Goal: Navigation & Orientation: Find specific page/section

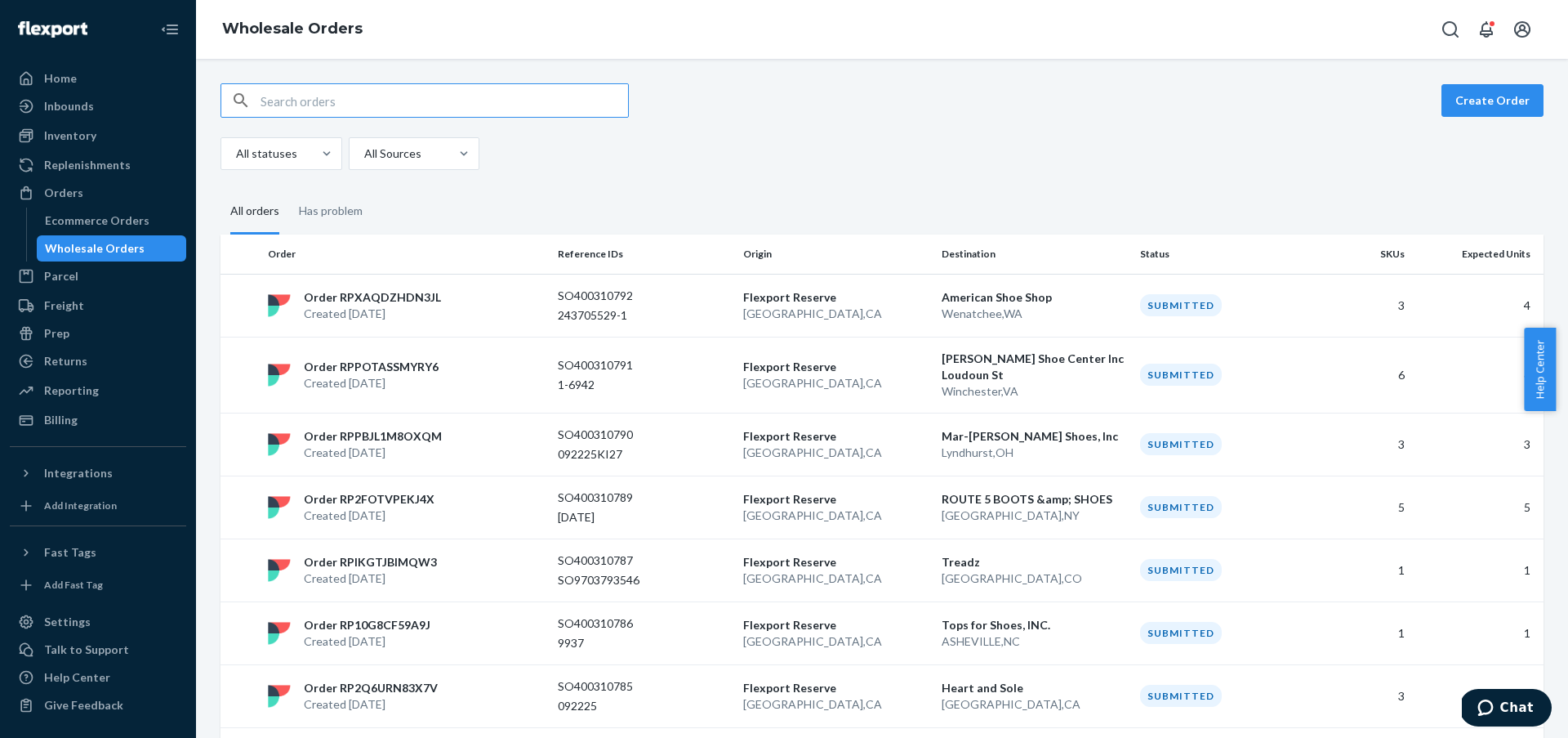
scroll to position [1380, 0]
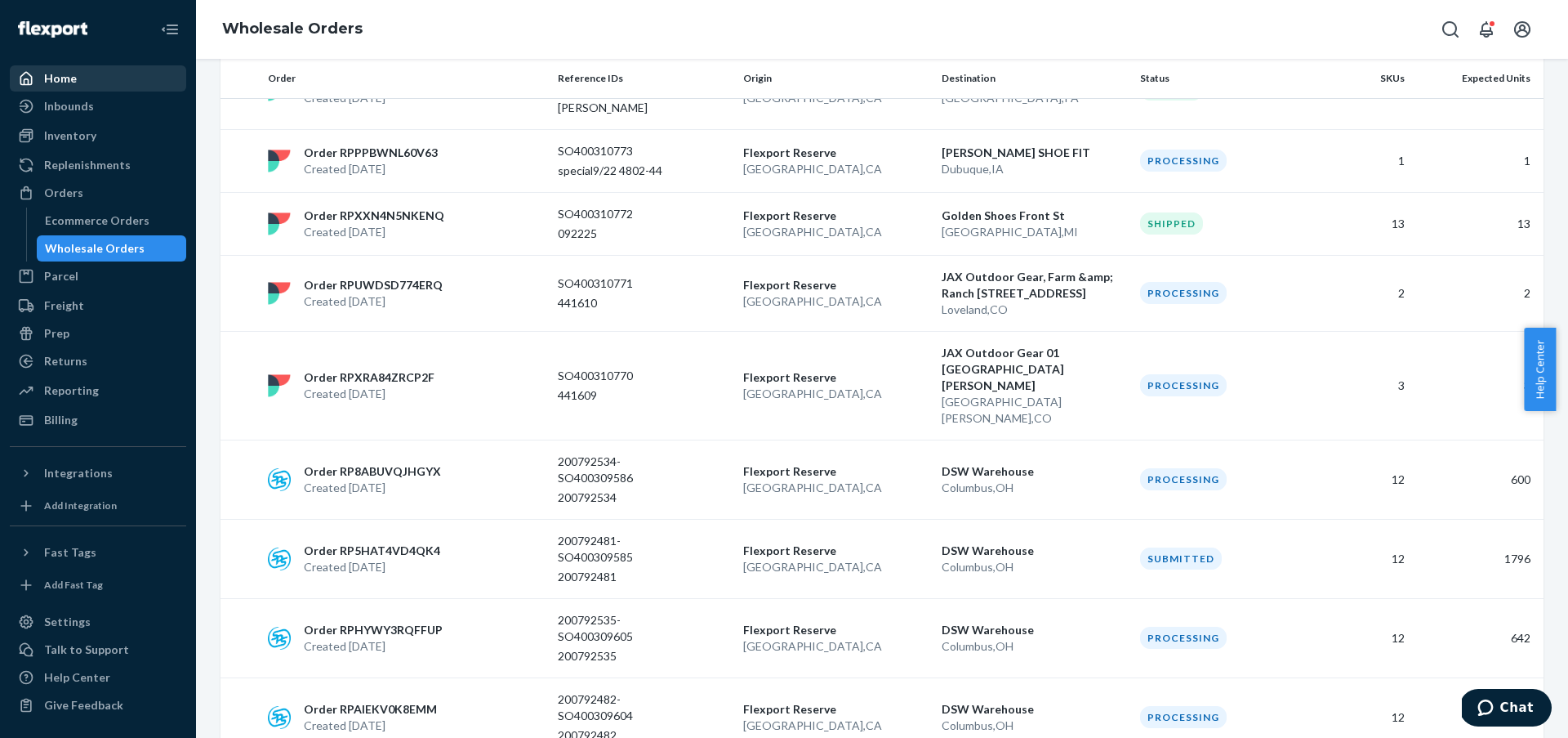
click at [117, 67] on link "Home" at bounding box center [97, 79] width 176 height 26
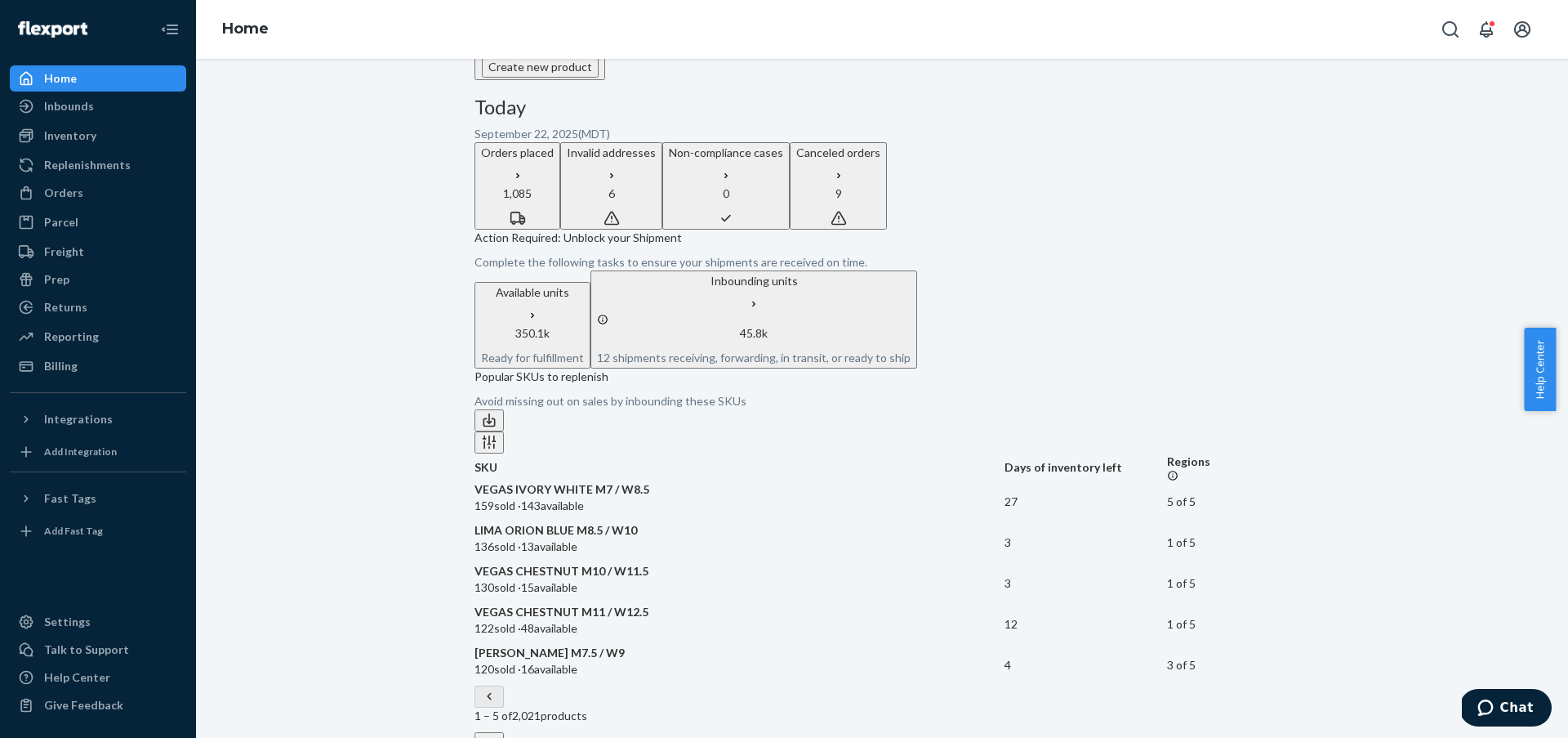
scroll to position [247, 0]
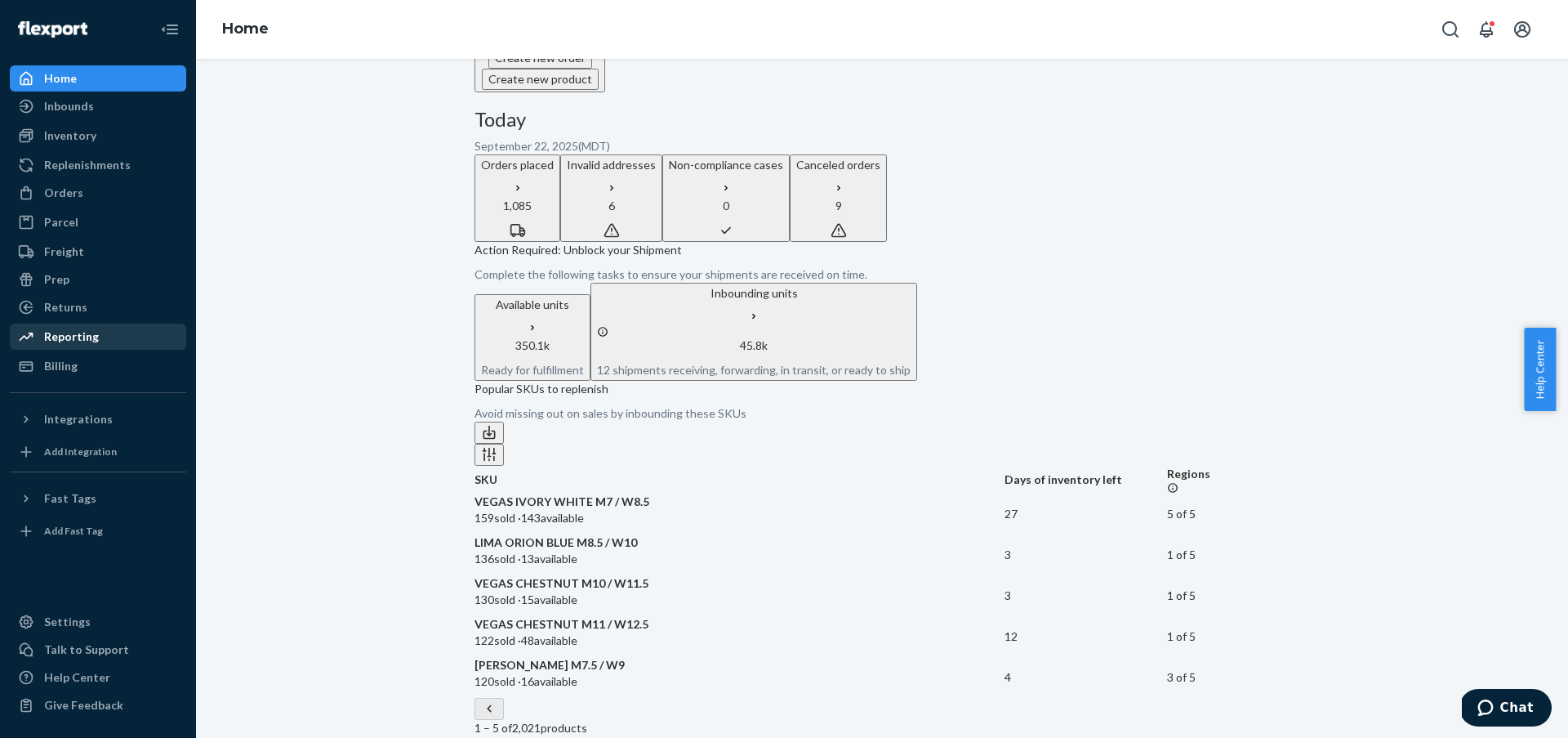
click at [127, 339] on div "Reporting" at bounding box center [98, 337] width 173 height 23
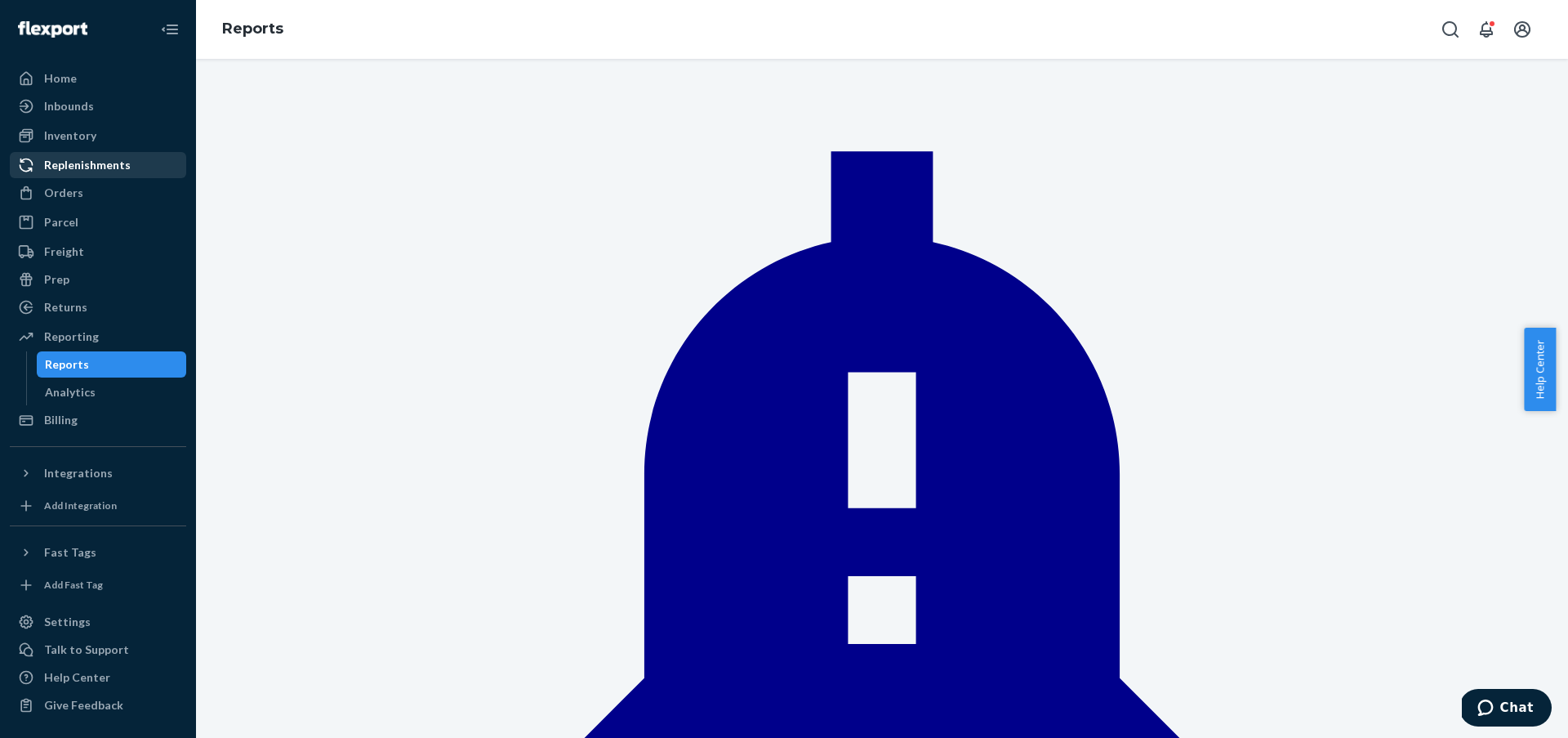
click at [159, 162] on div "Replenishments" at bounding box center [98, 165] width 173 height 23
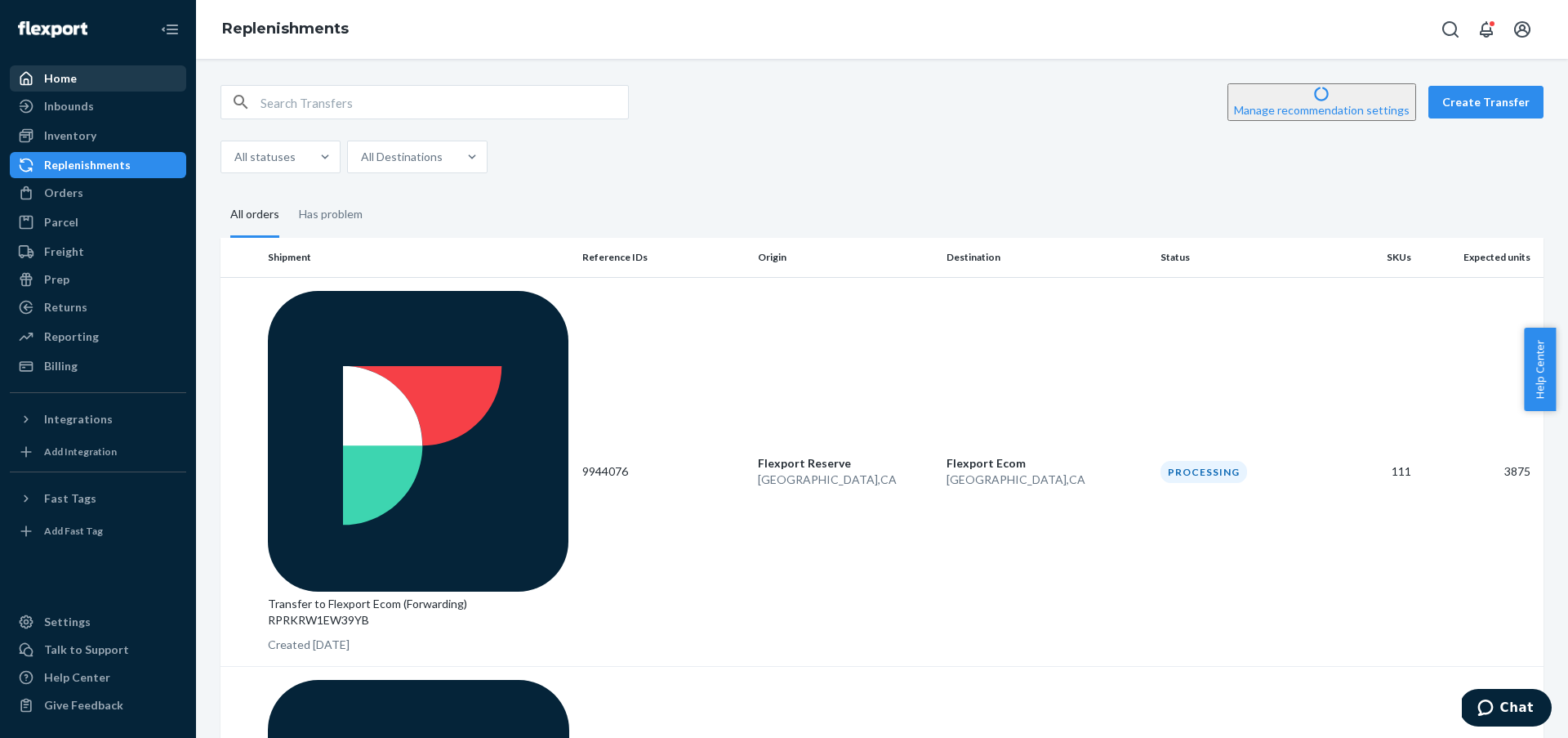
click at [128, 72] on div "Home" at bounding box center [98, 78] width 173 height 23
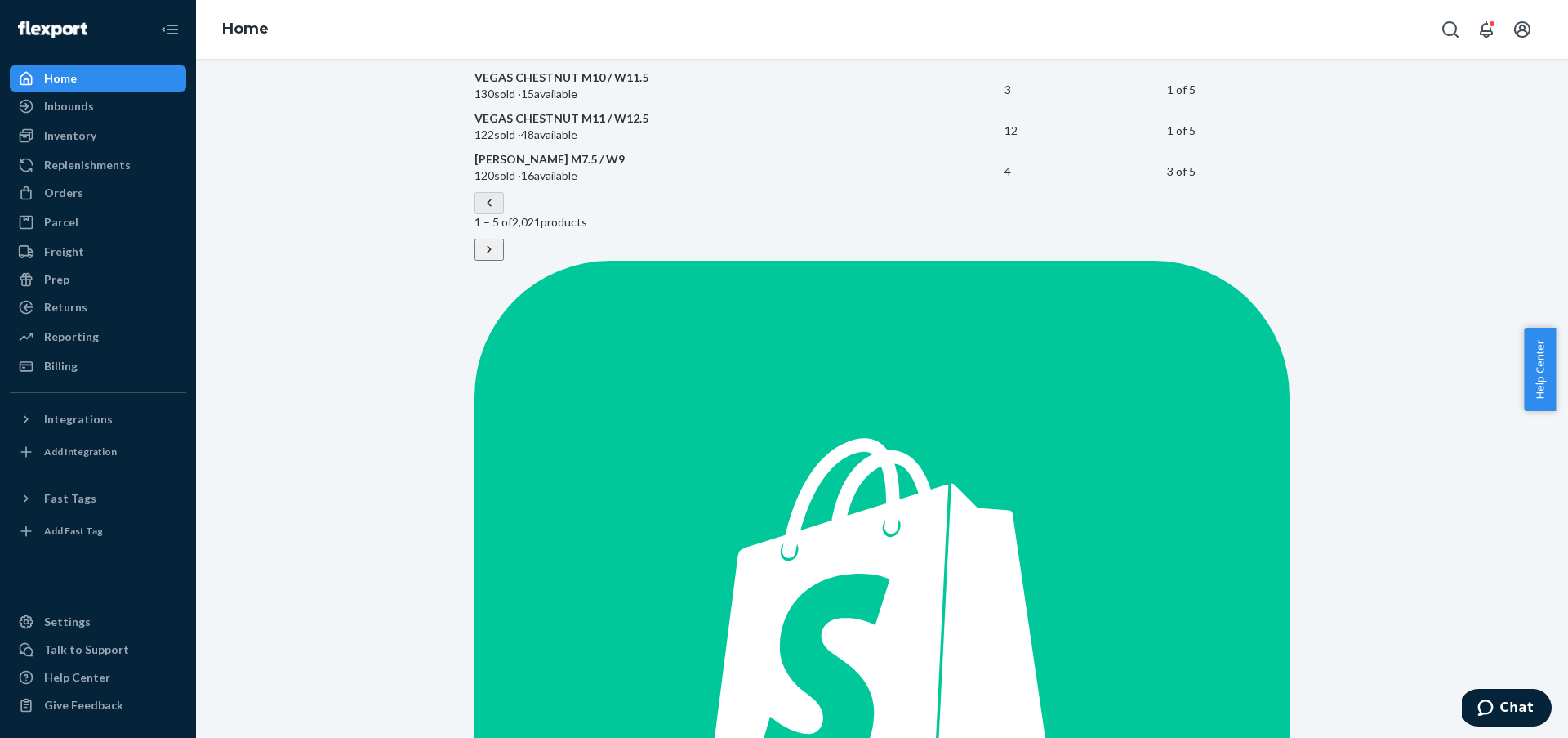
scroll to position [762, 0]
